Goal: Book appointment/travel/reservation

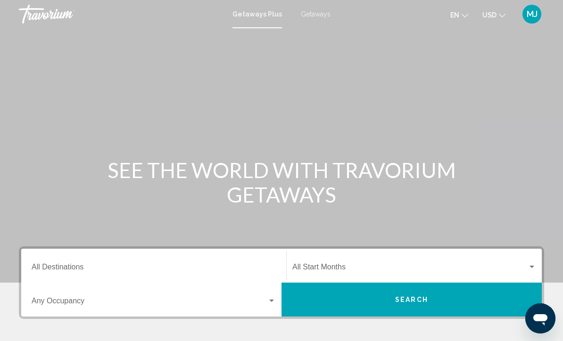
click at [77, 265] on input "Destination All Destinations" at bounding box center [154, 269] width 244 height 8
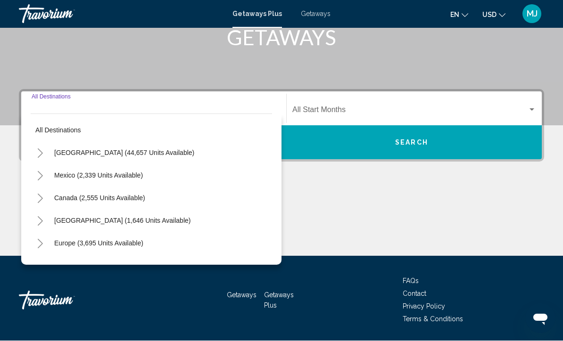
scroll to position [188, 0]
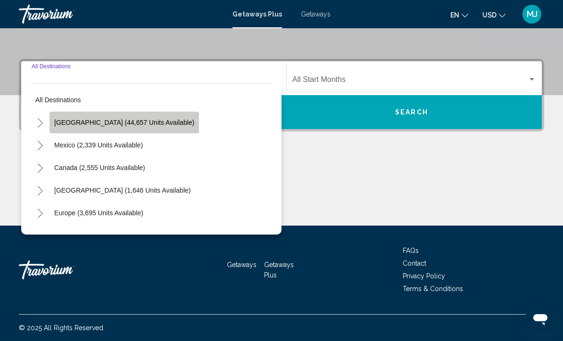
click at [143, 123] on span "[GEOGRAPHIC_DATA] (44,657 units available)" at bounding box center [124, 123] width 140 height 8
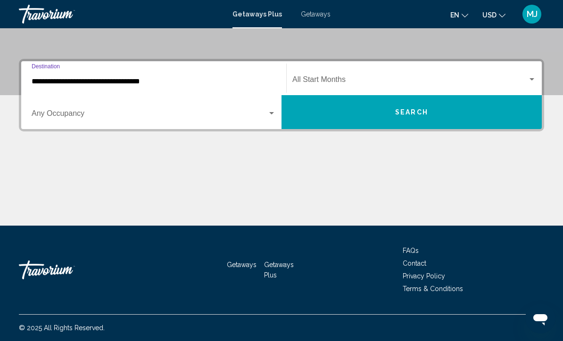
click at [135, 81] on input "**********" at bounding box center [154, 81] width 244 height 8
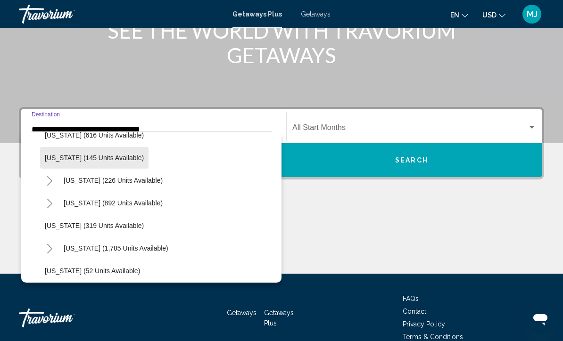
scroll to position [617, 0]
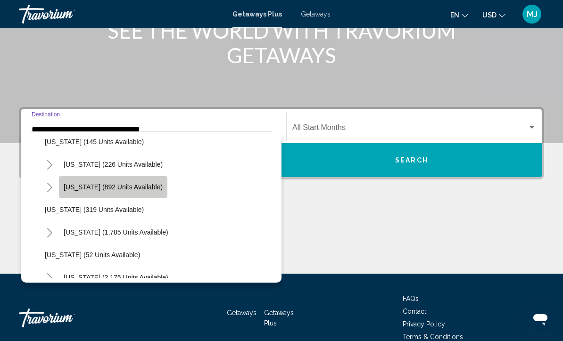
click at [140, 188] on span "[US_STATE] (892 units available)" at bounding box center [113, 187] width 99 height 8
type input "**********"
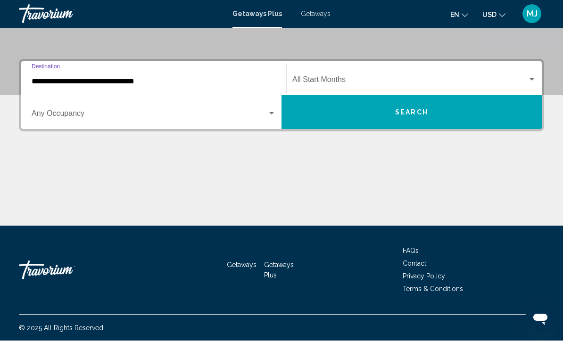
scroll to position [188, 0]
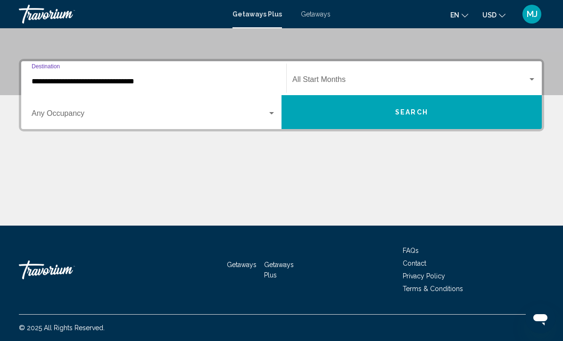
click at [75, 115] on span "Search widget" at bounding box center [150, 115] width 236 height 8
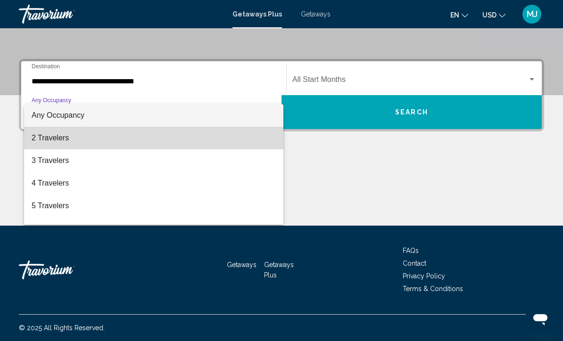
click at [53, 141] on span "2 Travelers" at bounding box center [154, 138] width 244 height 23
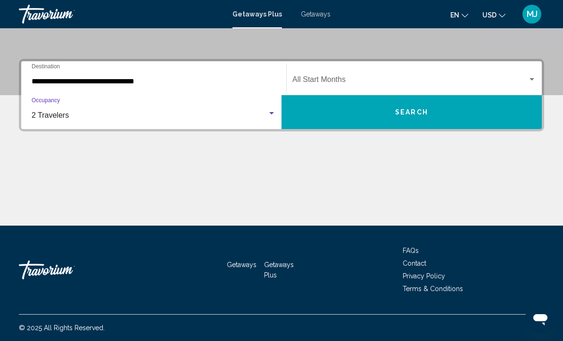
click at [529, 77] on div "Search widget" at bounding box center [531, 80] width 8 height 8
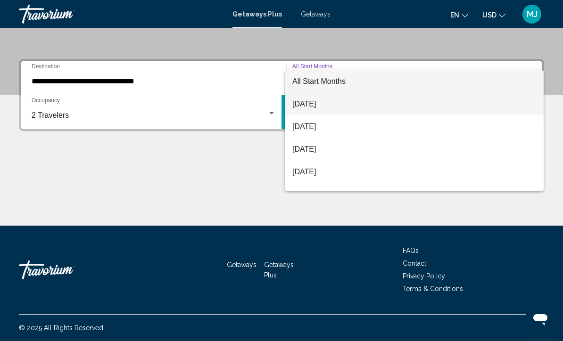
click at [323, 107] on span "[DATE]" at bounding box center [414, 104] width 244 height 23
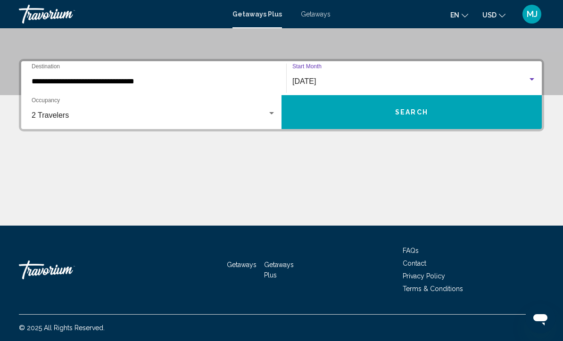
click at [417, 116] on span "Search" at bounding box center [411, 113] width 33 height 8
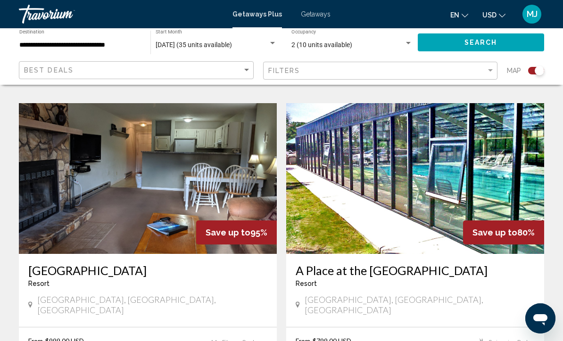
scroll to position [658, 0]
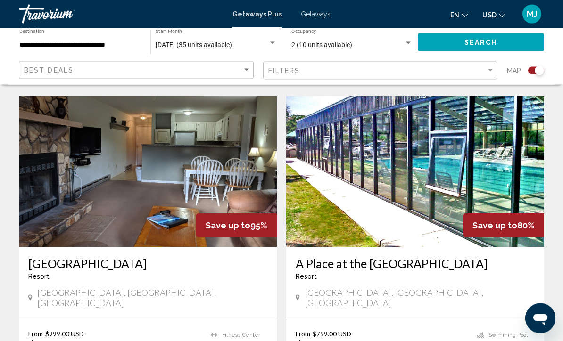
click at [444, 187] on img "Main content" at bounding box center [415, 172] width 258 height 151
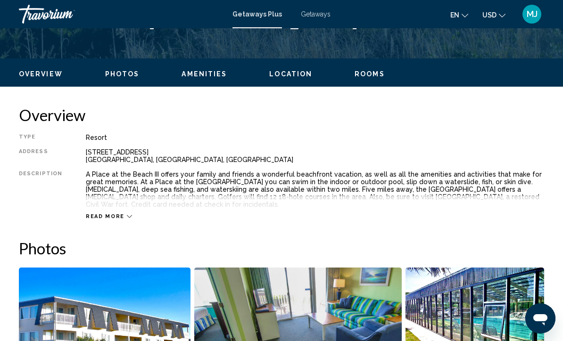
scroll to position [418, 0]
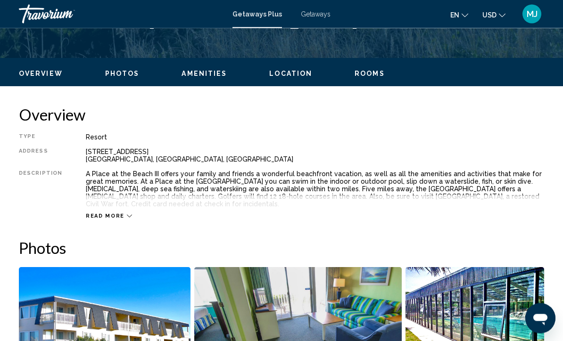
click at [129, 74] on span "Photos" at bounding box center [122, 74] width 34 height 8
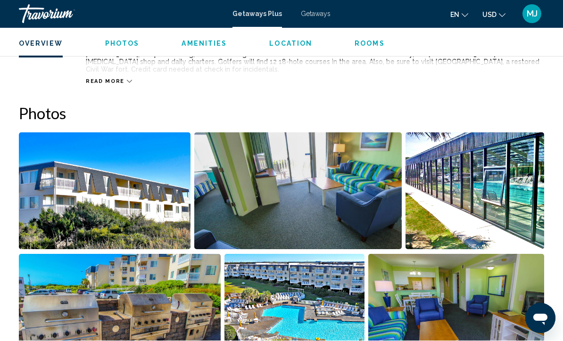
scroll to position [592, 0]
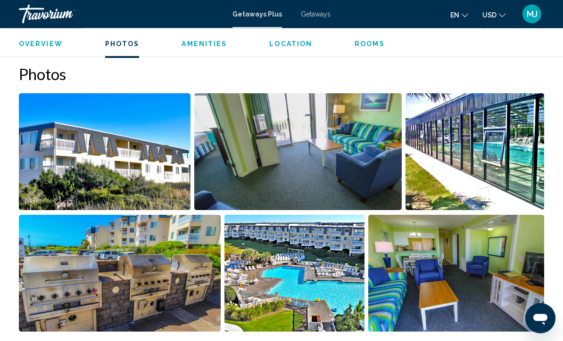
click at [152, 170] on img "Open full-screen image slider" at bounding box center [105, 152] width 172 height 117
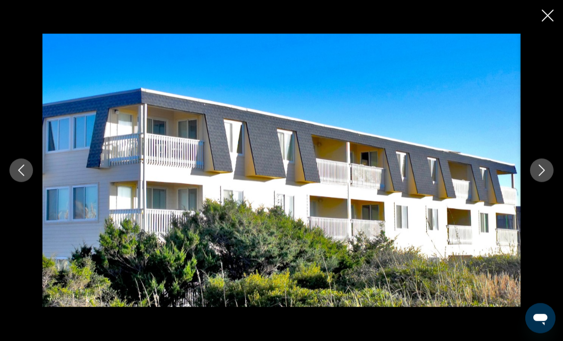
scroll to position [593, 0]
click at [539, 169] on icon "Next image" at bounding box center [541, 170] width 11 height 11
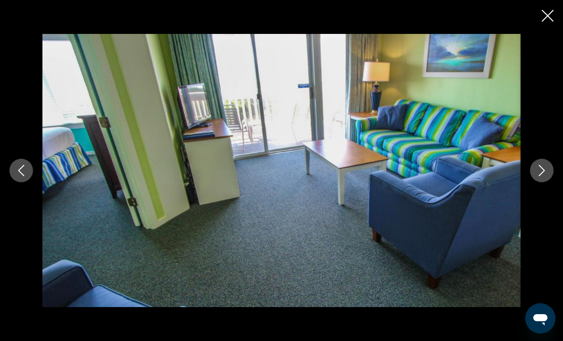
click at [536, 172] on icon "Next image" at bounding box center [541, 170] width 11 height 11
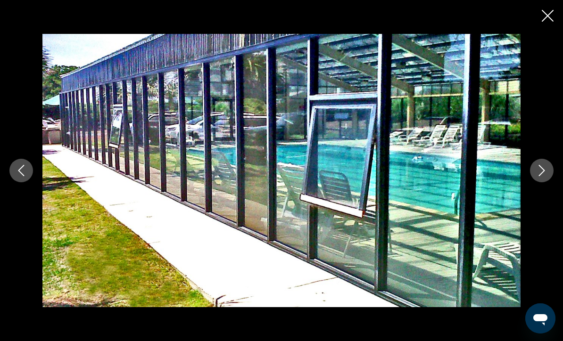
click at [539, 171] on icon "Next image" at bounding box center [541, 170] width 11 height 11
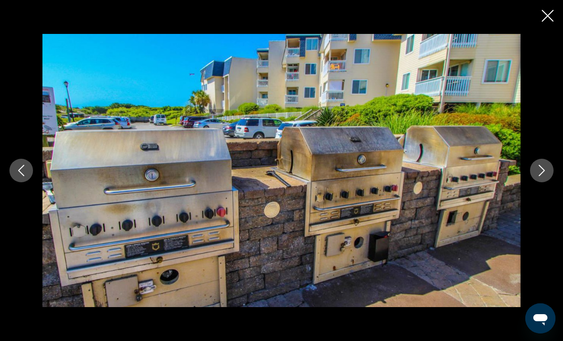
click at [537, 169] on icon "Next image" at bounding box center [541, 170] width 11 height 11
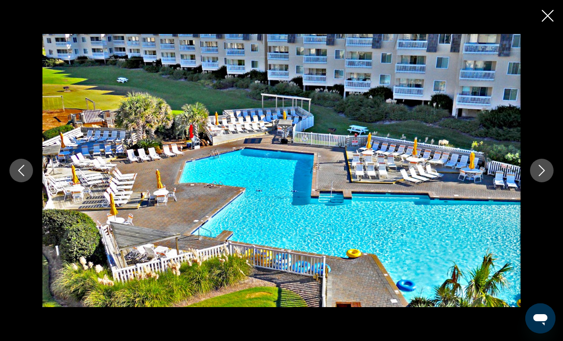
click at [535, 170] on button "Next image" at bounding box center [542, 171] width 24 height 24
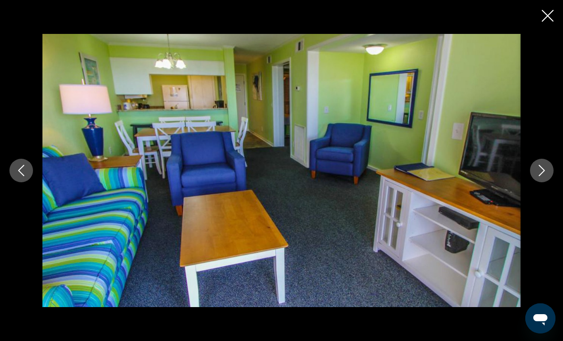
click at [538, 175] on icon "Next image" at bounding box center [541, 170] width 11 height 11
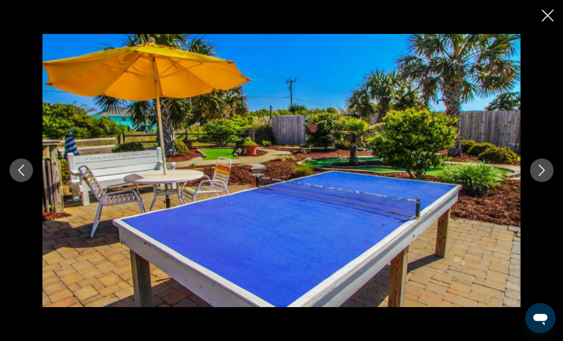
scroll to position [720, 0]
click at [534, 182] on button "Next image" at bounding box center [542, 171] width 24 height 24
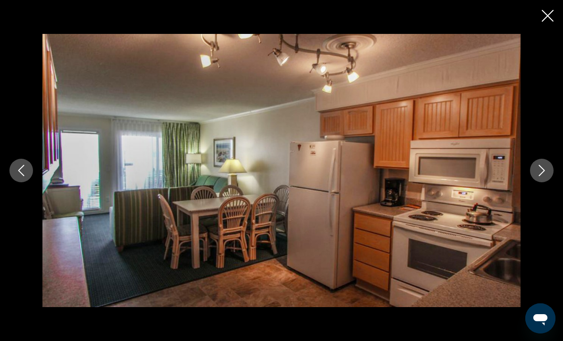
click at [536, 176] on icon "Next image" at bounding box center [541, 170] width 11 height 11
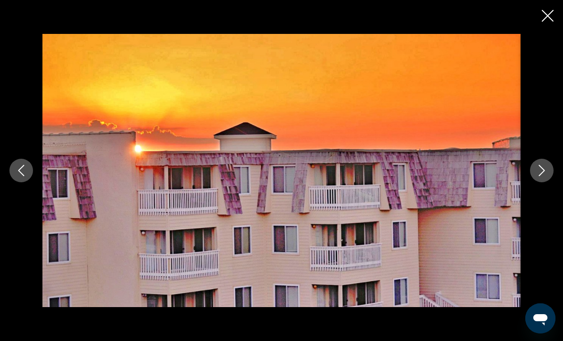
click at [537, 176] on icon "Next image" at bounding box center [541, 170] width 11 height 11
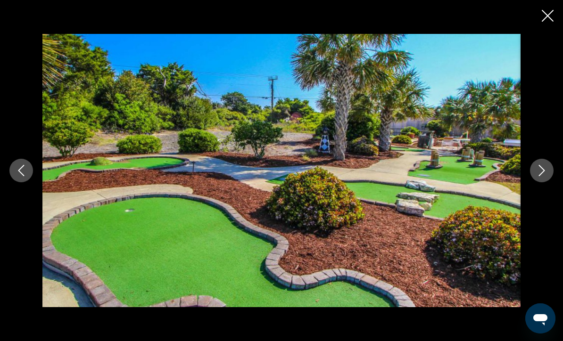
click at [538, 182] on button "Next image" at bounding box center [542, 171] width 24 height 24
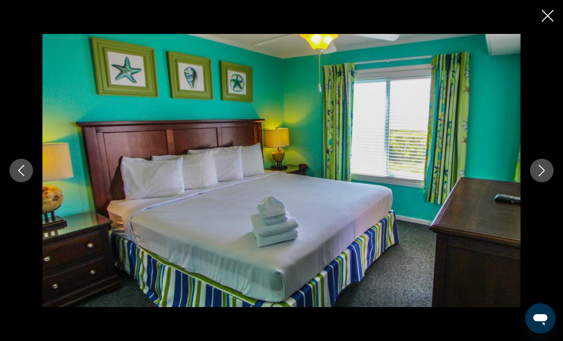
click at [535, 182] on button "Next image" at bounding box center [542, 171] width 24 height 24
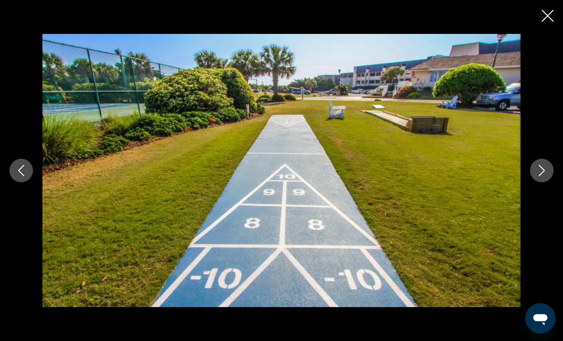
click at [537, 176] on icon "Next image" at bounding box center [541, 170] width 11 height 11
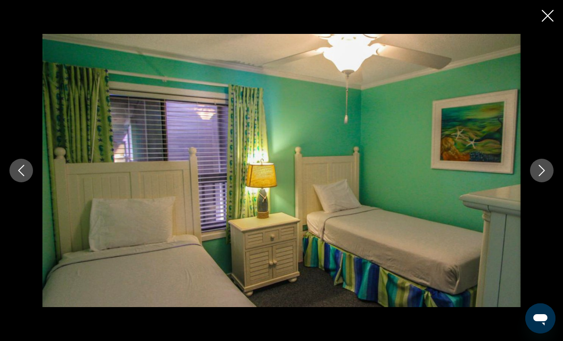
click at [538, 176] on icon "Next image" at bounding box center [541, 170] width 11 height 11
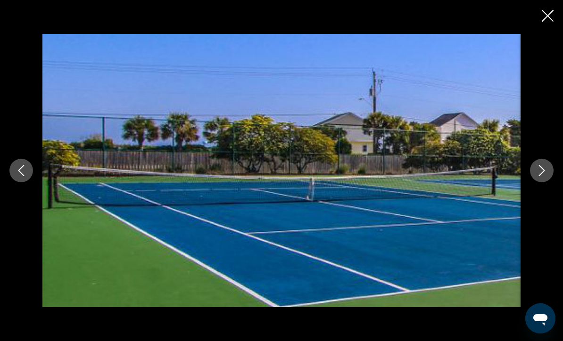
click at [537, 176] on icon "Next image" at bounding box center [541, 170] width 11 height 11
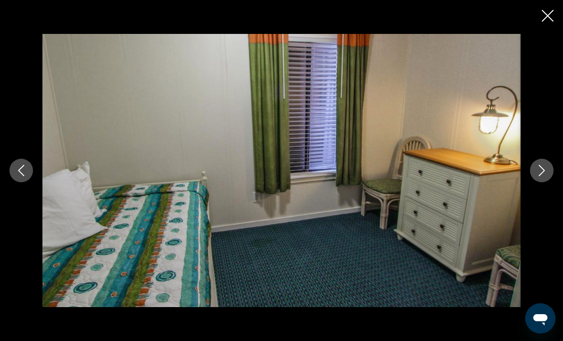
click at [538, 176] on icon "Next image" at bounding box center [541, 170] width 11 height 11
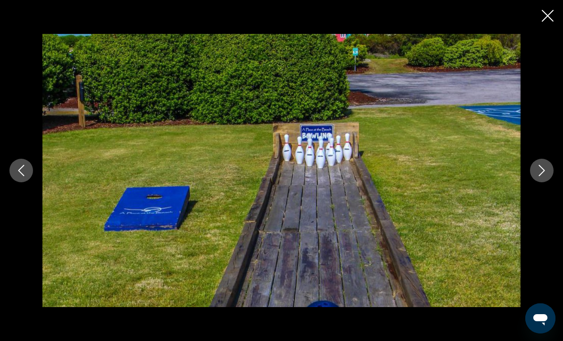
click at [538, 176] on icon "Next image" at bounding box center [541, 170] width 11 height 11
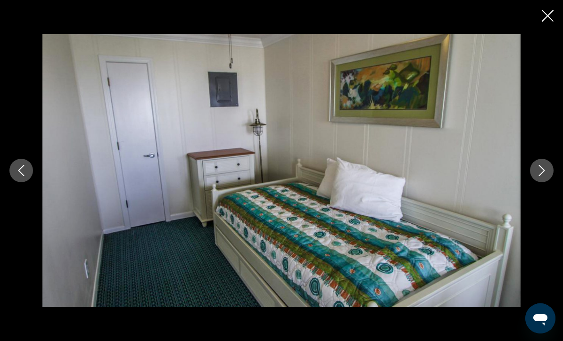
click at [539, 176] on icon "Next image" at bounding box center [541, 170] width 11 height 11
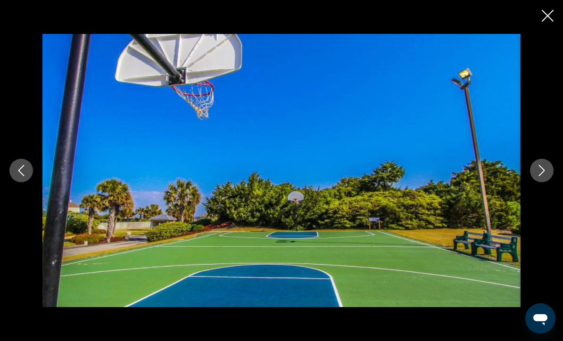
click at [536, 176] on icon "Next image" at bounding box center [541, 170] width 11 height 11
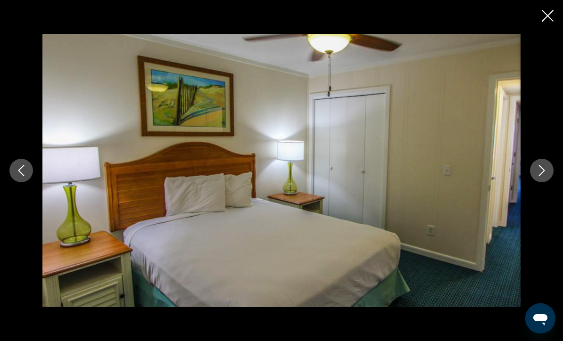
click at [537, 176] on icon "Next image" at bounding box center [541, 170] width 11 height 11
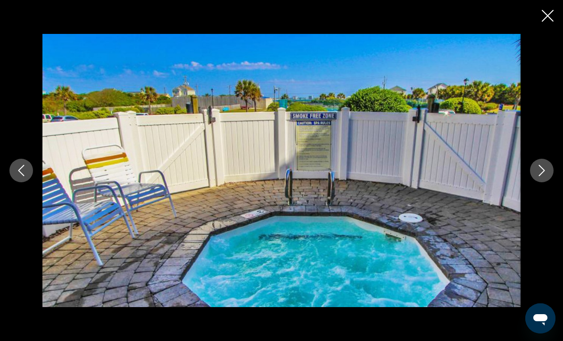
click at [537, 176] on icon "Next image" at bounding box center [541, 170] width 11 height 11
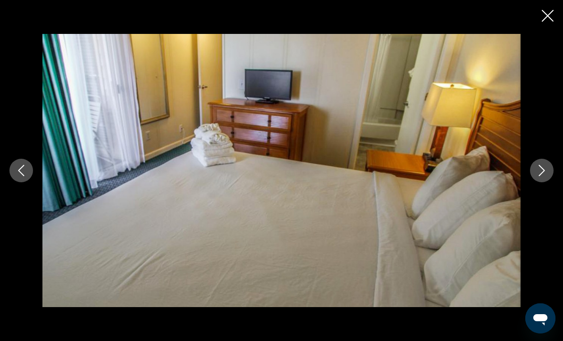
click at [538, 176] on icon "Next image" at bounding box center [541, 170] width 11 height 11
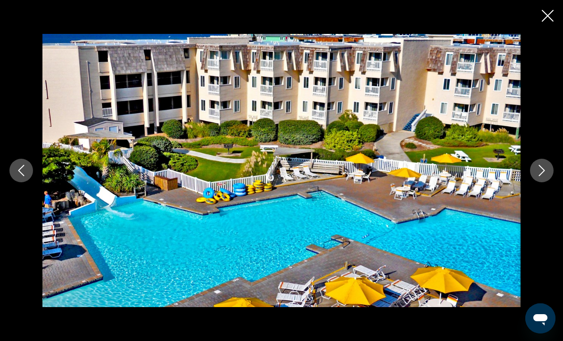
click at [536, 176] on icon "Next image" at bounding box center [541, 170] width 11 height 11
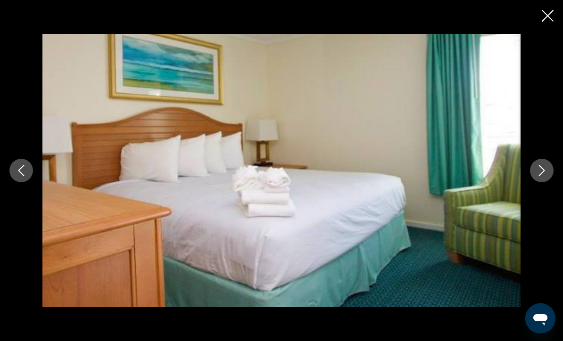
click at [534, 182] on button "Next image" at bounding box center [542, 171] width 24 height 24
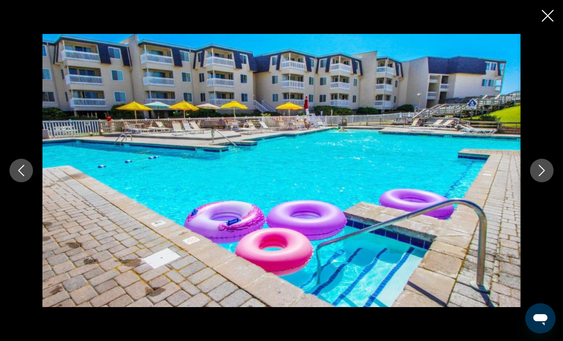
click at [536, 176] on icon "Next image" at bounding box center [541, 170] width 11 height 11
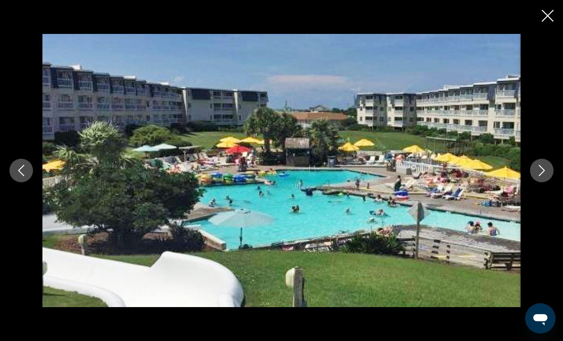
click at [535, 182] on button "Next image" at bounding box center [542, 171] width 24 height 24
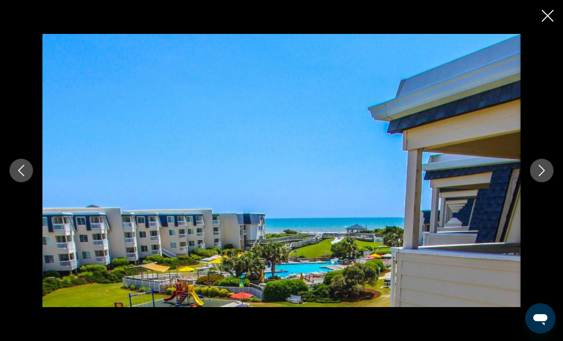
click at [535, 182] on button "Next image" at bounding box center [542, 171] width 24 height 24
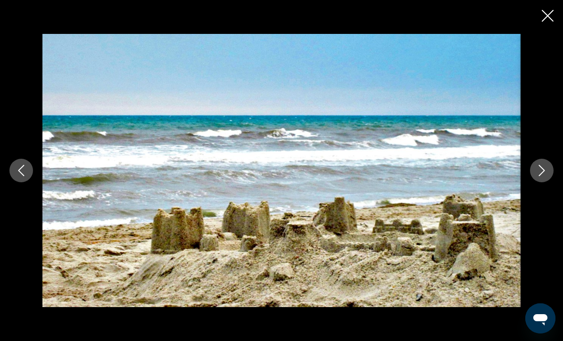
click at [534, 182] on button "Next image" at bounding box center [542, 171] width 24 height 24
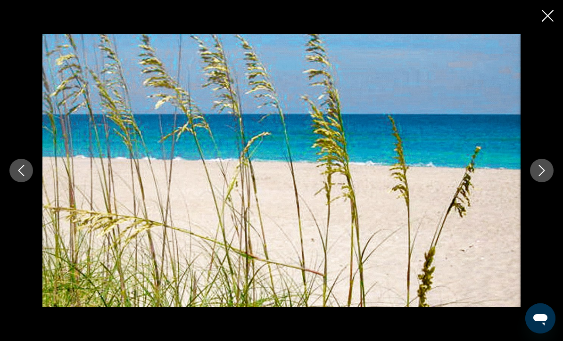
click at [535, 182] on button "Next image" at bounding box center [542, 171] width 24 height 24
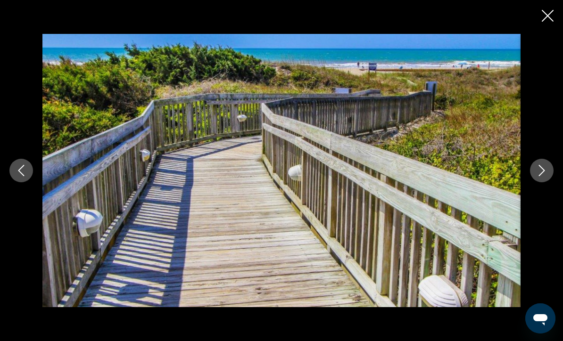
click at [532, 182] on button "Next image" at bounding box center [542, 171] width 24 height 24
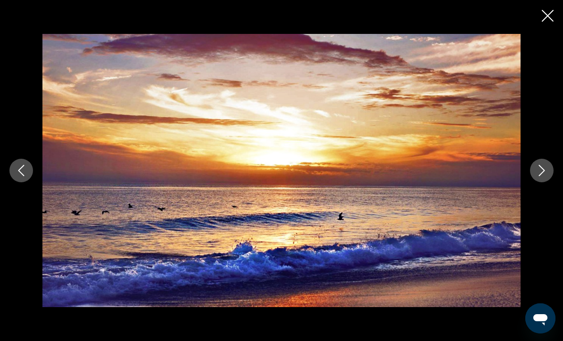
click at [531, 182] on button "Next image" at bounding box center [542, 171] width 24 height 24
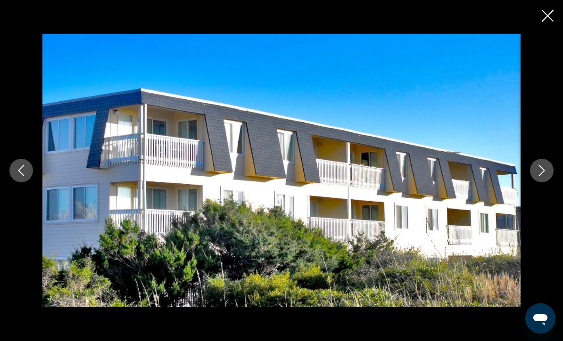
click at [550, 13] on icon "Close slideshow" at bounding box center [548, 16] width 12 height 12
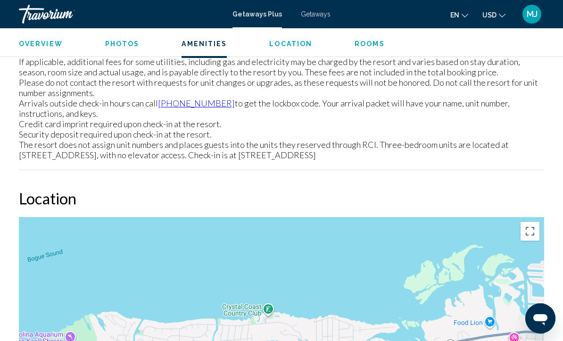
scroll to position [1203, 0]
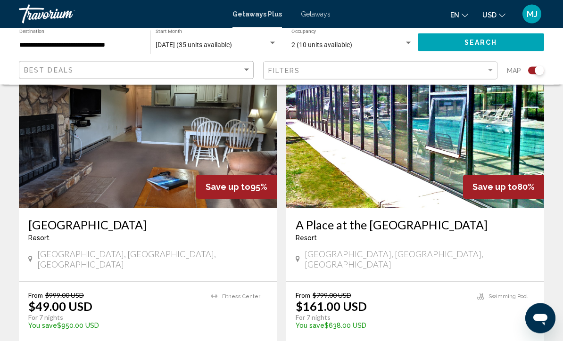
scroll to position [690, 0]
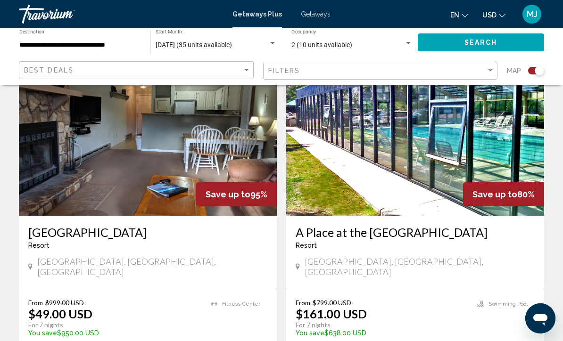
click at [267, 36] on div "[DATE] (35 units available) Start Month All Start Months" at bounding box center [216, 43] width 121 height 26
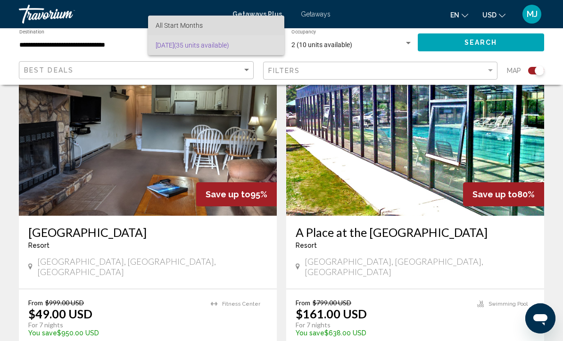
click at [244, 16] on span "All Start Months" at bounding box center [216, 26] width 121 height 20
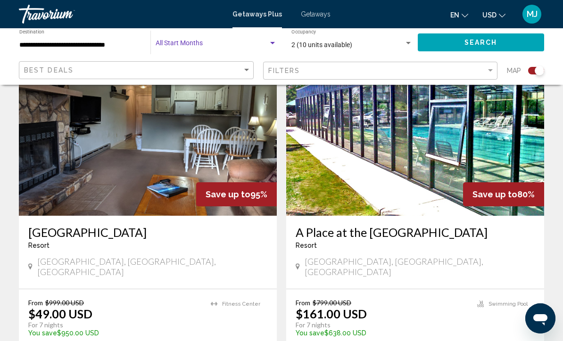
click at [269, 42] on div "Search widget" at bounding box center [272, 44] width 8 height 8
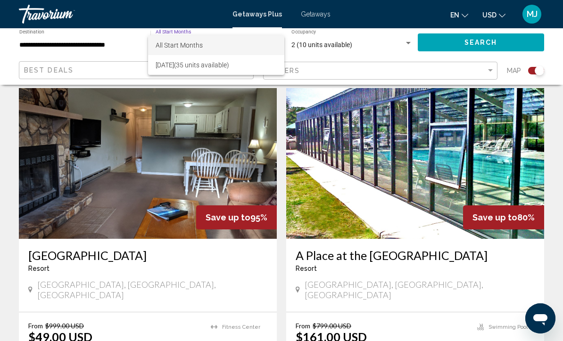
scroll to position [666, 0]
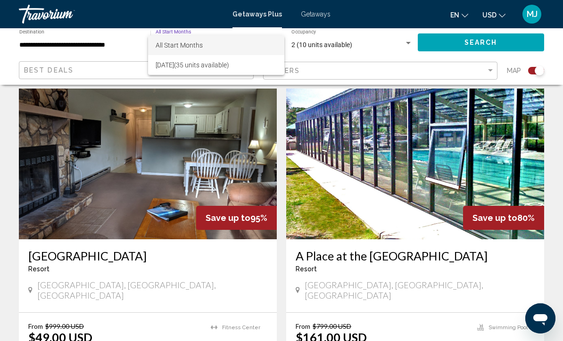
click at [189, 32] on div at bounding box center [281, 170] width 563 height 341
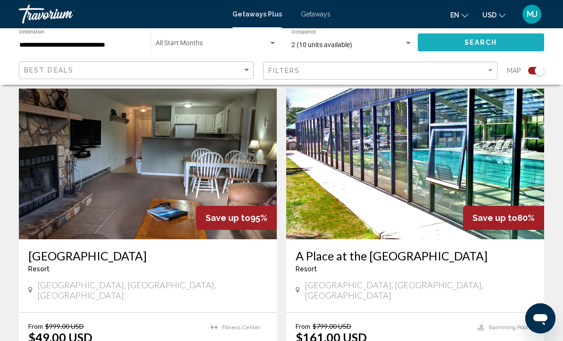
click at [452, 41] on button "Search" at bounding box center [481, 41] width 127 height 17
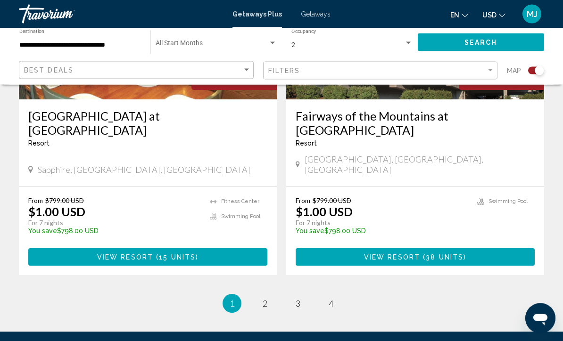
scroll to position [2130, 0]
click at [266, 298] on span "2" at bounding box center [265, 303] width 5 height 10
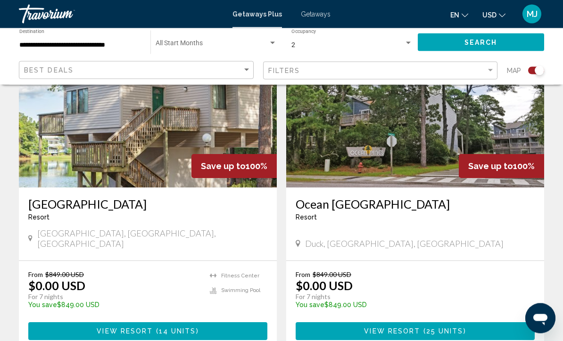
scroll to position [718, 0]
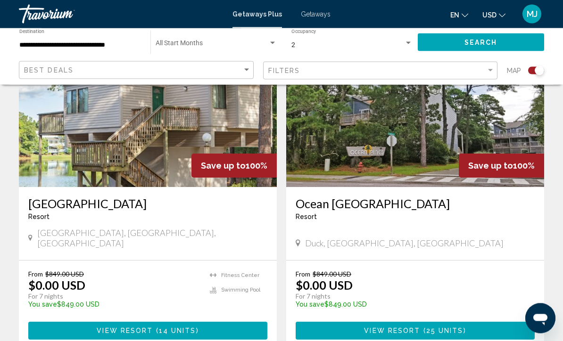
click at [357, 243] on div "[GEOGRAPHIC_DATA] - This is an adults only resort [GEOGRAPHIC_DATA], [GEOGRAPHI…" at bounding box center [415, 224] width 258 height 73
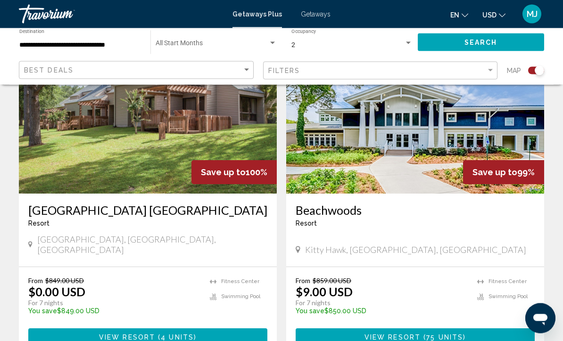
scroll to position [1375, 0]
click at [415, 155] on img "Main content" at bounding box center [415, 118] width 258 height 151
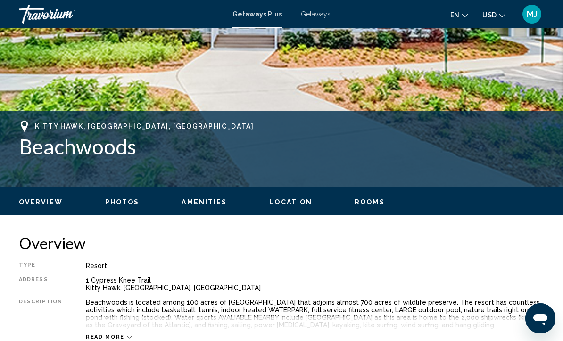
scroll to position [290, 0]
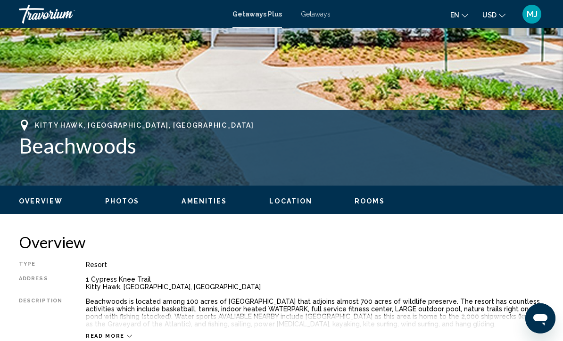
click at [121, 195] on ul "Overview Photos Amenities Location Rooms Search" at bounding box center [281, 200] width 525 height 10
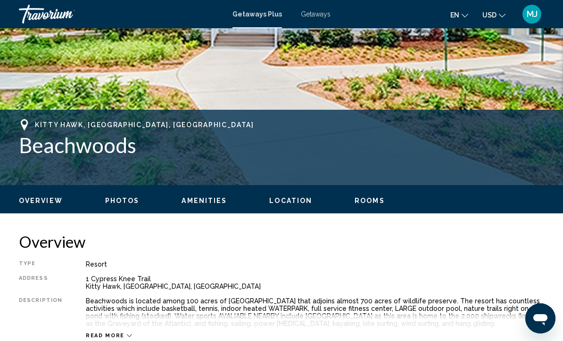
click at [118, 203] on span "Photos" at bounding box center [122, 201] width 34 height 8
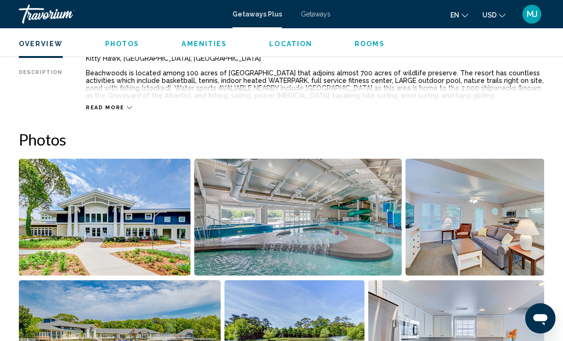
scroll to position [593, 0]
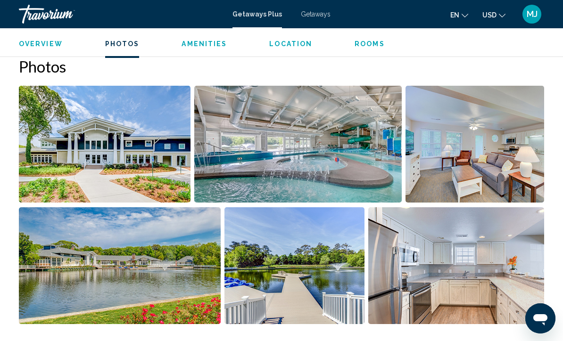
click at [147, 167] on img "Open full-screen image slider" at bounding box center [105, 144] width 172 height 117
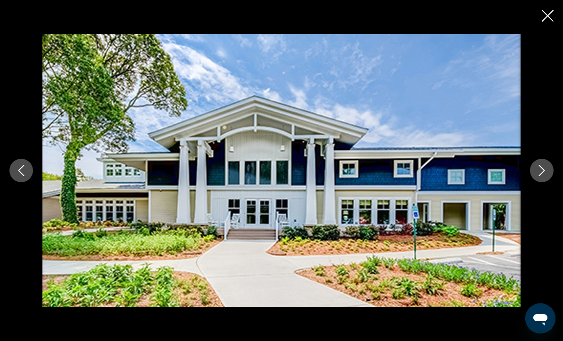
click at [540, 176] on icon "Next image" at bounding box center [541, 170] width 11 height 11
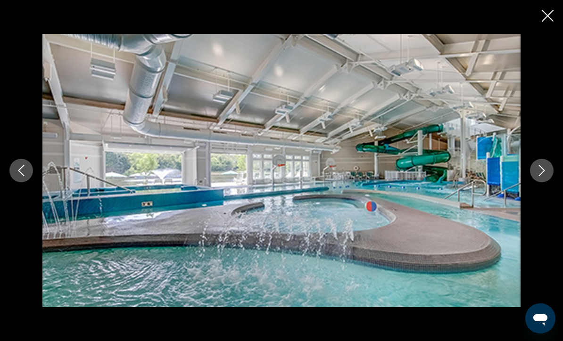
click at [535, 182] on button "Next image" at bounding box center [542, 171] width 24 height 24
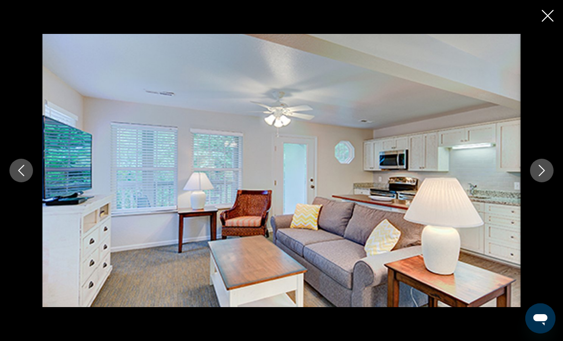
click at [540, 176] on icon "Next image" at bounding box center [541, 170] width 11 height 11
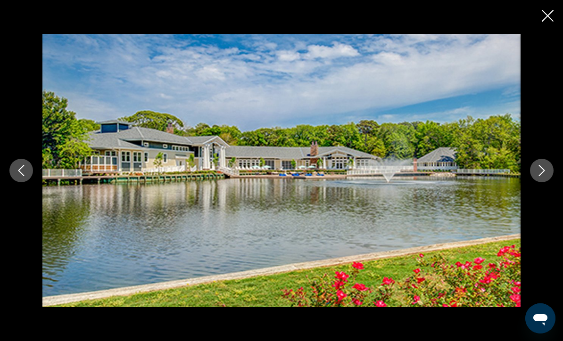
click at [538, 176] on icon "Next image" at bounding box center [541, 170] width 11 height 11
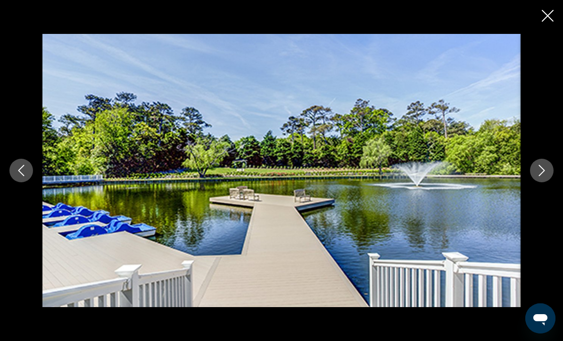
click at [538, 176] on icon "Next image" at bounding box center [541, 170] width 11 height 11
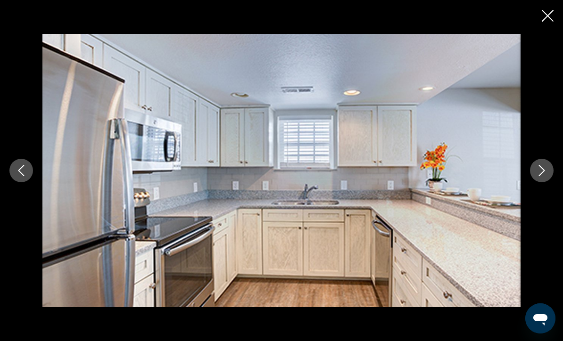
click at [537, 176] on icon "Next image" at bounding box center [541, 170] width 11 height 11
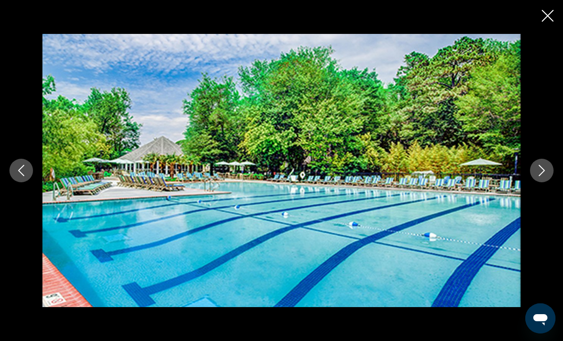
click at [541, 176] on icon "Next image" at bounding box center [541, 170] width 11 height 11
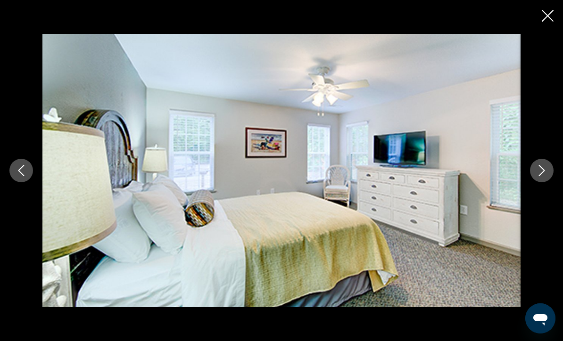
click at [539, 176] on icon "Next image" at bounding box center [542, 170] width 6 height 11
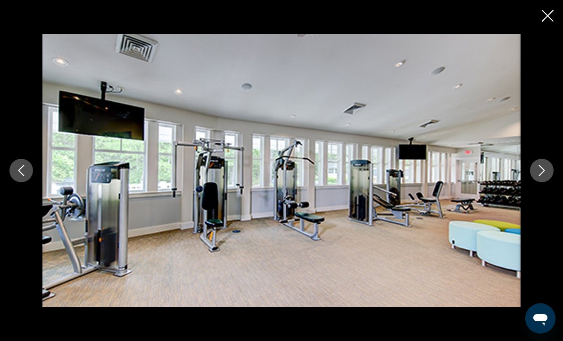
click at [544, 176] on icon "Next image" at bounding box center [542, 170] width 6 height 11
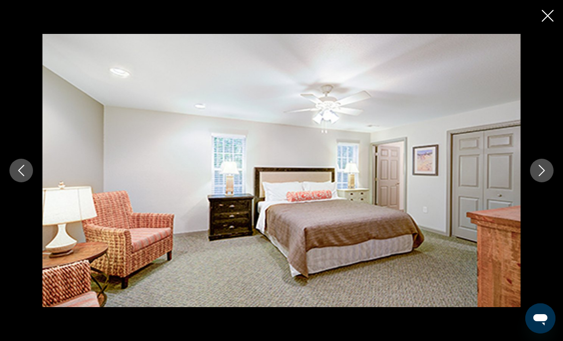
click at [538, 176] on icon "Next image" at bounding box center [541, 170] width 11 height 11
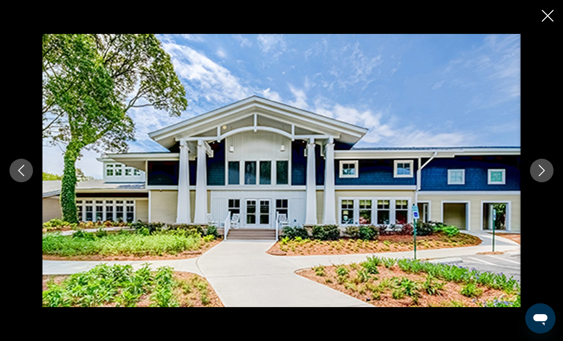
click at [551, 15] on icon "Close slideshow" at bounding box center [548, 16] width 12 height 12
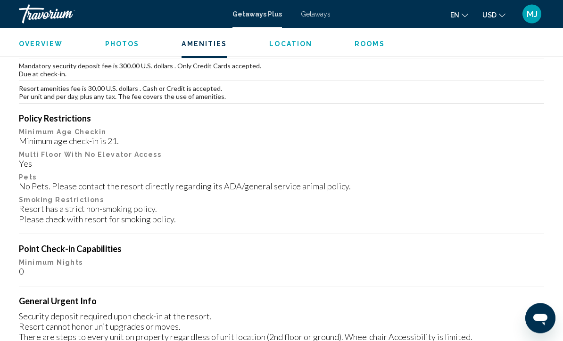
scroll to position [1279, 0]
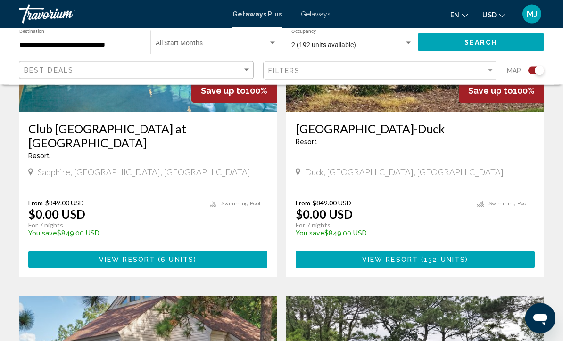
scroll to position [458, 0]
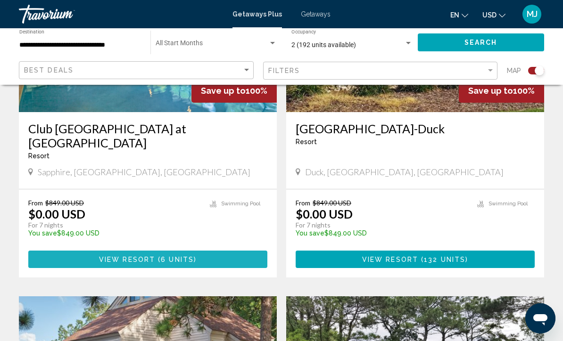
click at [206, 262] on button "View Resort ( 6 units )" at bounding box center [147, 259] width 239 height 17
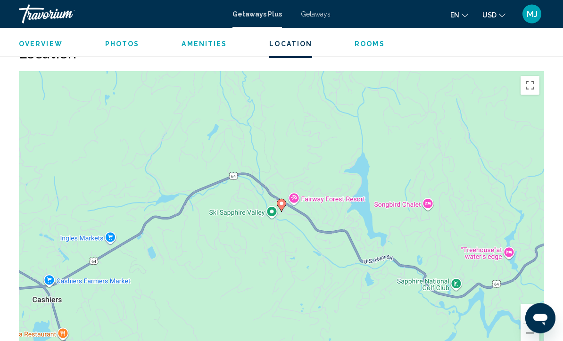
scroll to position [1514, 0]
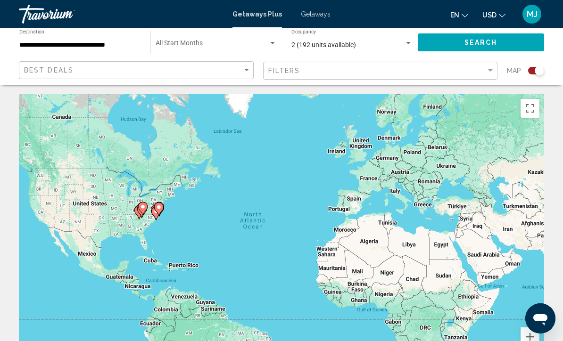
click at [59, 41] on input "**********" at bounding box center [80, 45] width 122 height 8
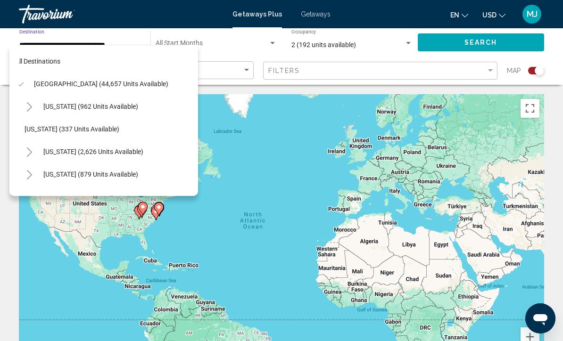
scroll to position [0, 8]
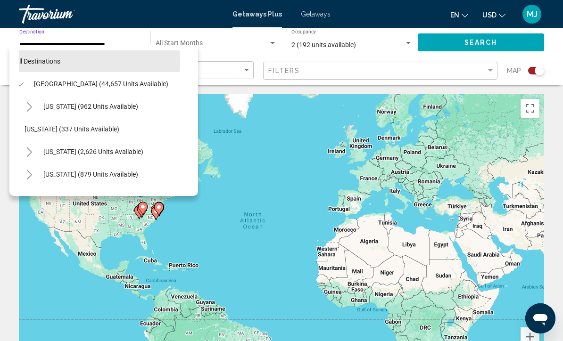
click at [55, 56] on button "All destinations" at bounding box center [95, 61] width 170 height 22
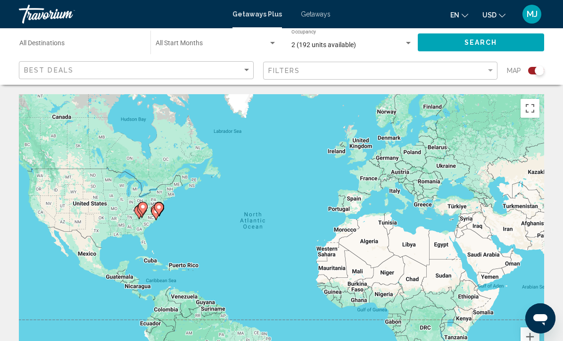
click at [44, 45] on input "Destination All Destinations" at bounding box center [80, 45] width 122 height 8
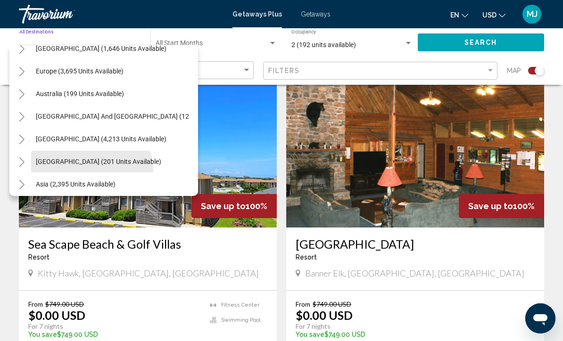
scroll to position [1054, 6]
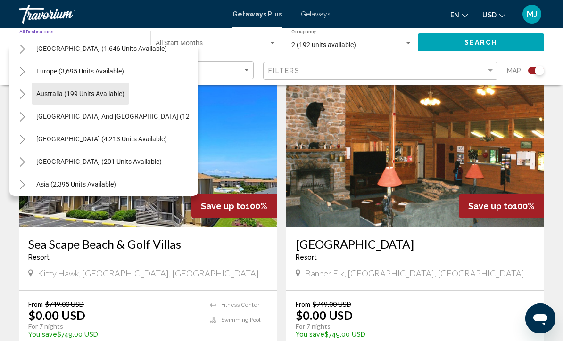
click at [96, 94] on span "Australia (199 units available)" at bounding box center [80, 94] width 88 height 8
type input "**********"
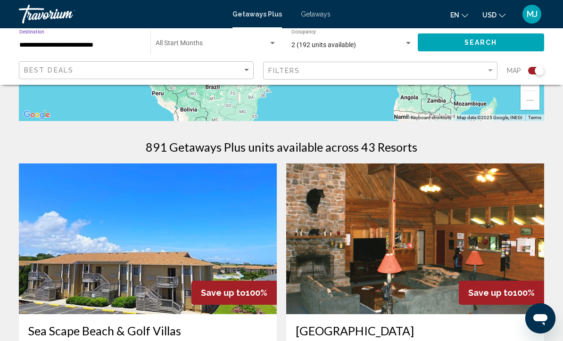
scroll to position [255, 0]
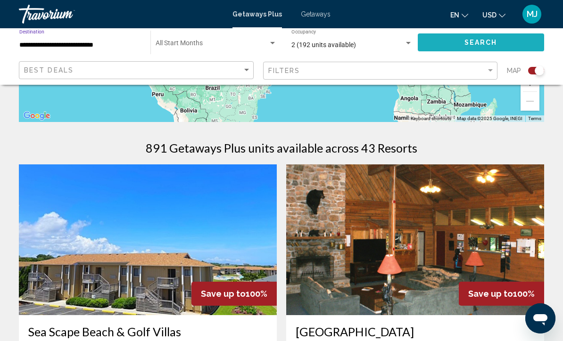
click at [477, 40] on span "Search" at bounding box center [480, 43] width 33 height 8
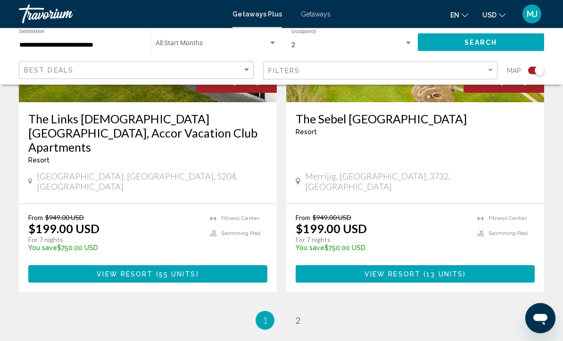
scroll to position [2142, 0]
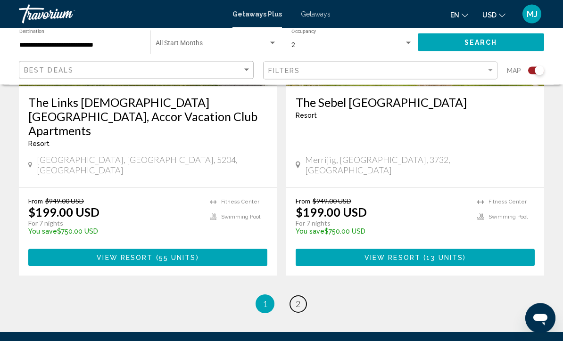
click at [296, 299] on span "2" at bounding box center [298, 304] width 5 height 10
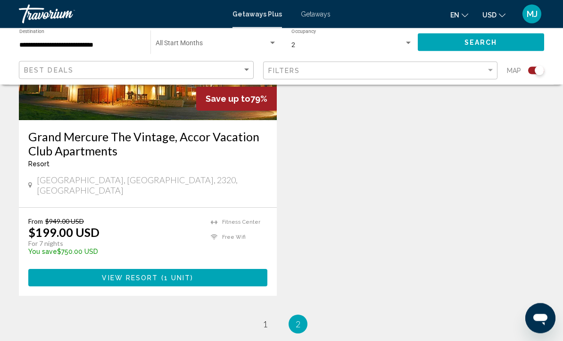
scroll to position [450, 0]
click at [267, 319] on span "1" at bounding box center [265, 324] width 5 height 10
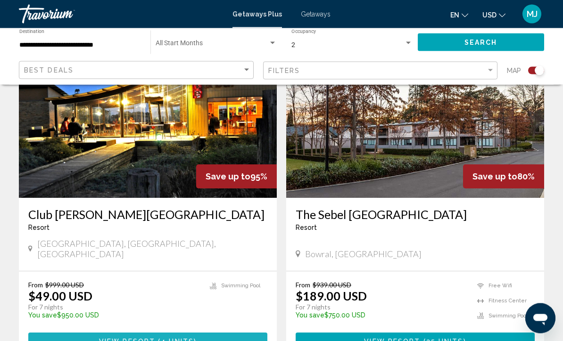
scroll to position [1367, 0]
click at [185, 338] on span "4 units" at bounding box center [177, 342] width 33 height 8
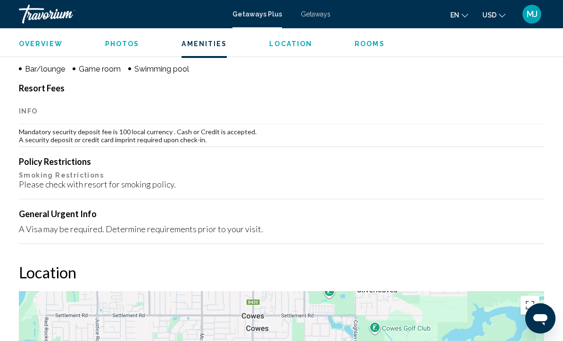
scroll to position [978, 0]
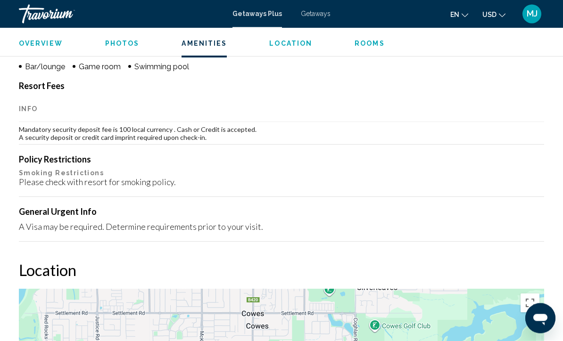
click at [289, 42] on span "Location" at bounding box center [290, 44] width 43 height 8
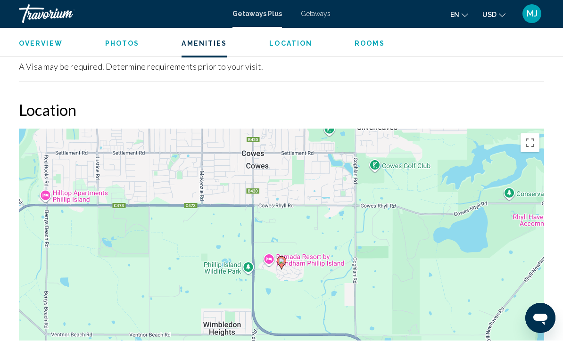
scroll to position [1178, 0]
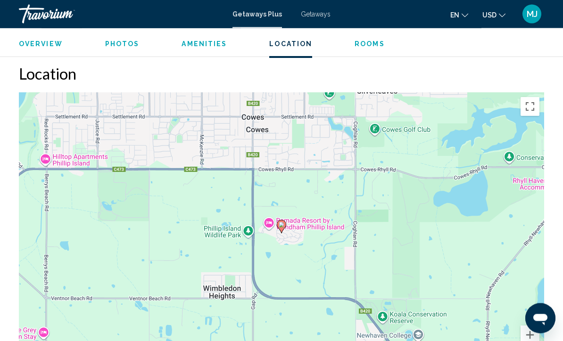
click at [45, 44] on span "Overview" at bounding box center [41, 44] width 44 height 8
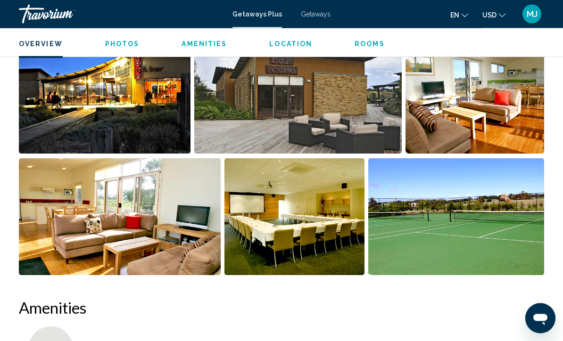
scroll to position [467, 0]
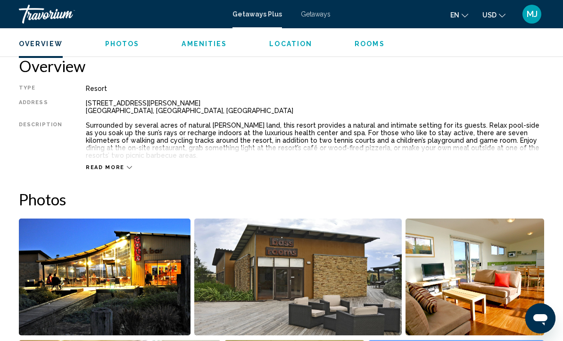
click at [129, 40] on span "Photos" at bounding box center [122, 44] width 34 height 8
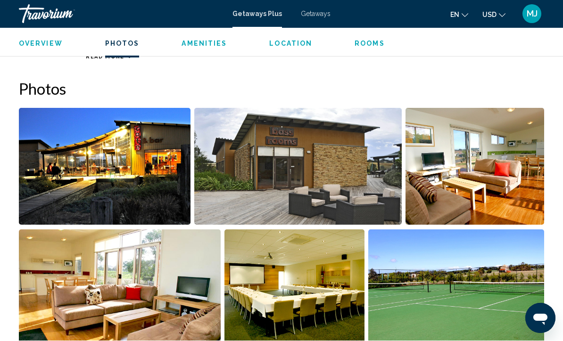
scroll to position [593, 0]
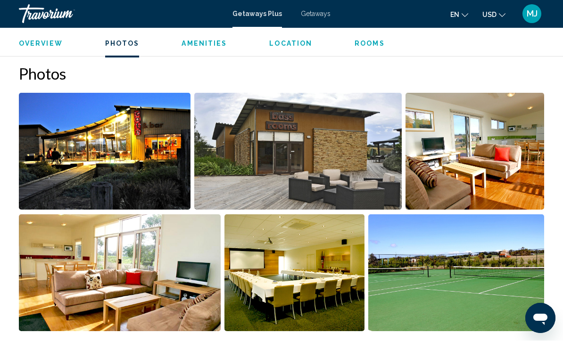
click at [367, 44] on span "Rooms" at bounding box center [369, 44] width 30 height 8
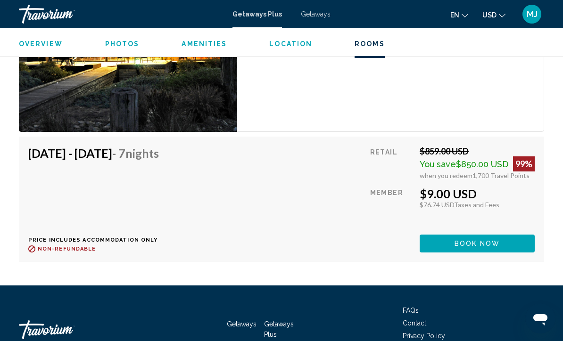
scroll to position [1633, 0]
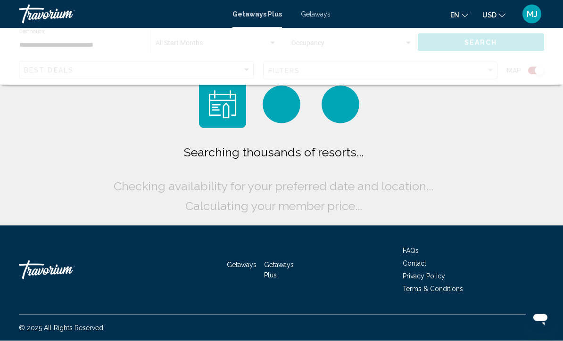
scroll to position [31, 0]
